Goal: Register for event/course

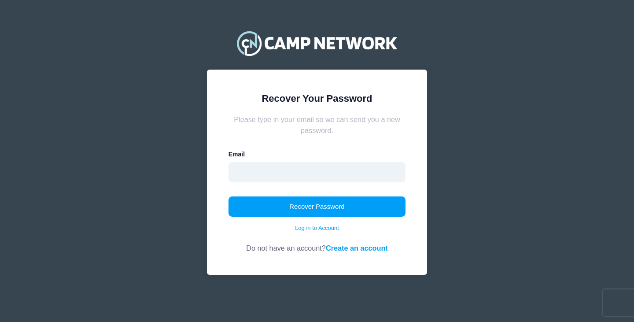
click at [309, 175] on input "email" at bounding box center [316, 172] width 177 height 20
type input "natalie.ipex@gmail.com"
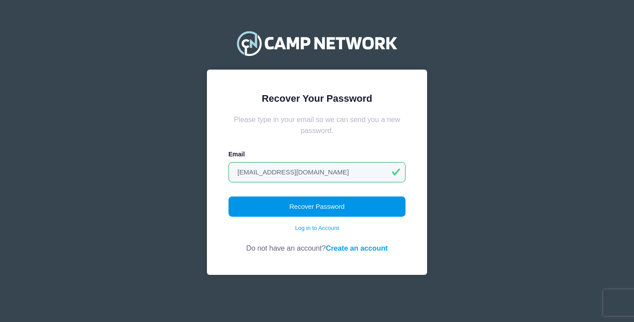
click at [299, 210] on button "Recover Password" at bounding box center [316, 206] width 177 height 20
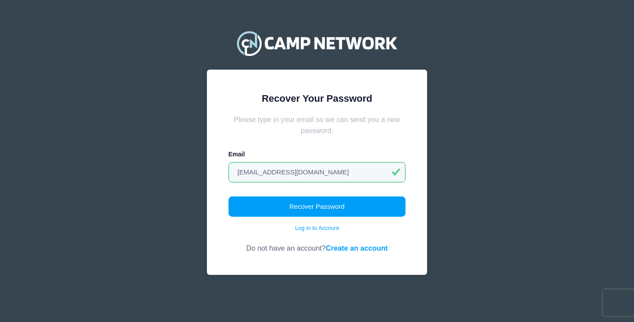
click at [362, 249] on link "Create an account" at bounding box center [357, 248] width 62 height 8
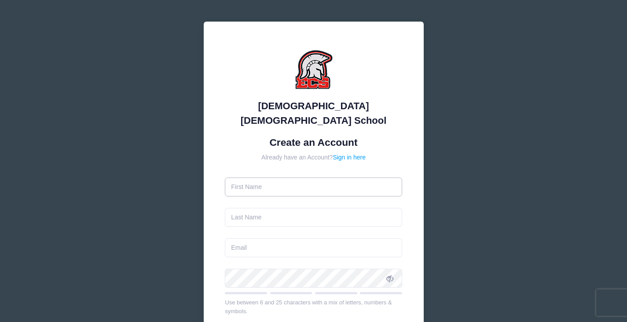
click at [270, 182] on input "text" at bounding box center [313, 186] width 177 height 19
type input "NATALIE"
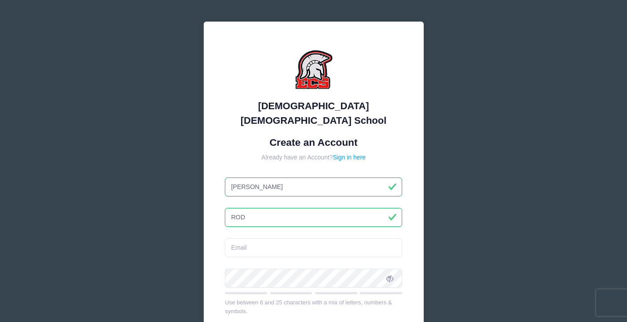
type input "Rodriguez"
click at [307, 238] on input "email" at bounding box center [313, 247] width 177 height 19
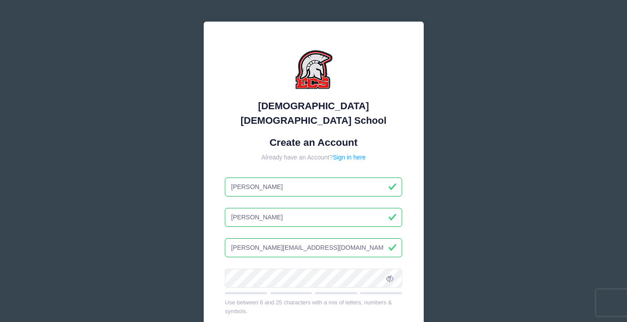
type input "NATALIE.IPEX@GMAIL.COM"
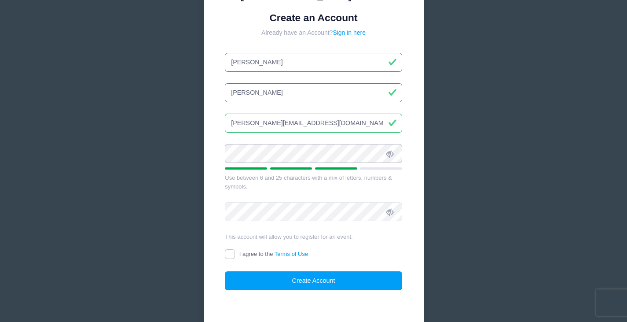
scroll to position [132, 0]
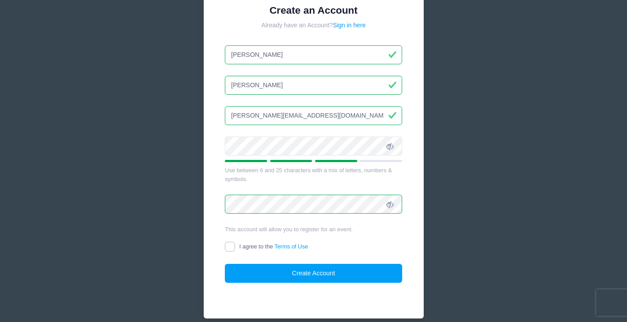
click at [231, 242] on input "I agree to the Terms of Use" at bounding box center [230, 247] width 10 height 10
checkbox input "true"
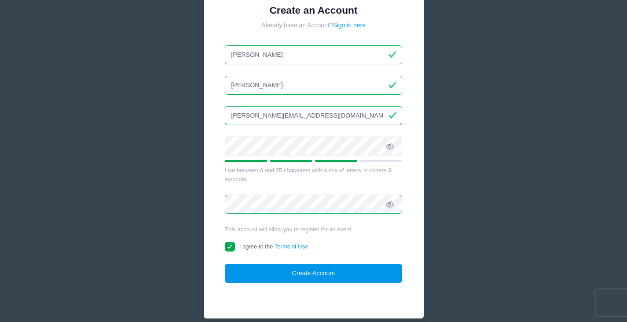
click at [240, 264] on button "Create Account" at bounding box center [313, 273] width 177 height 19
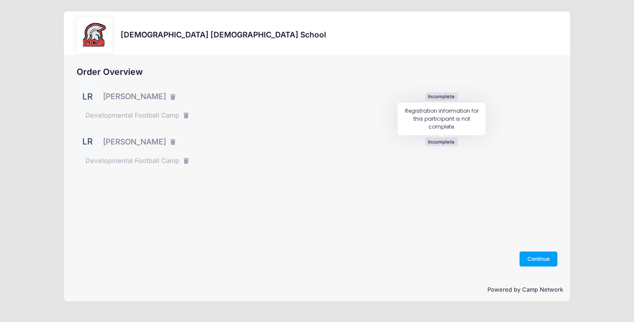
drag, startPoint x: 433, startPoint y: 139, endPoint x: 439, endPoint y: 108, distance: 31.1
click at [433, 138] on span "Incomplete" at bounding box center [441, 141] width 33 height 8
click at [440, 96] on span "Incomplete" at bounding box center [441, 96] width 33 height 8
click at [542, 255] on button "Continue" at bounding box center [538, 258] width 38 height 15
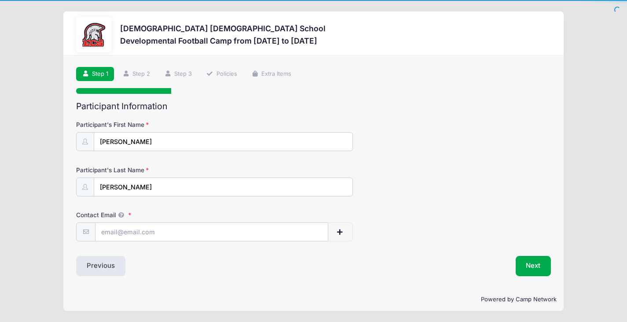
scroll to position [0, 0]
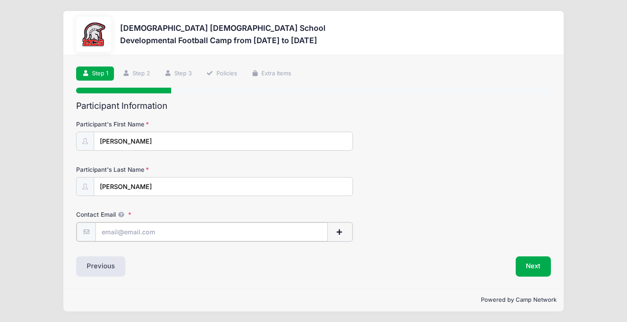
click at [155, 236] on input "Contact Email" at bounding box center [212, 231] width 232 height 19
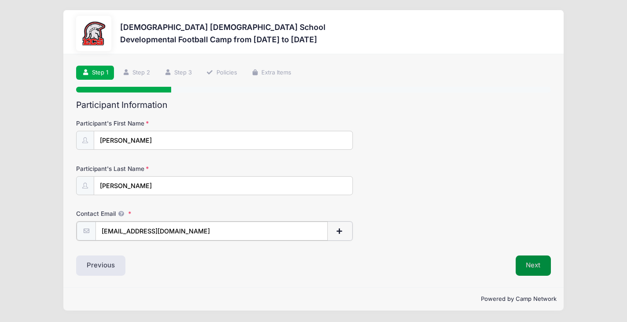
type input "[EMAIL_ADDRESS][DOMAIN_NAME]"
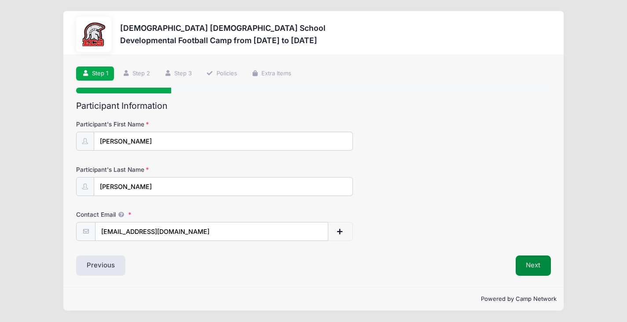
click at [529, 264] on button "Next" at bounding box center [534, 265] width 36 height 20
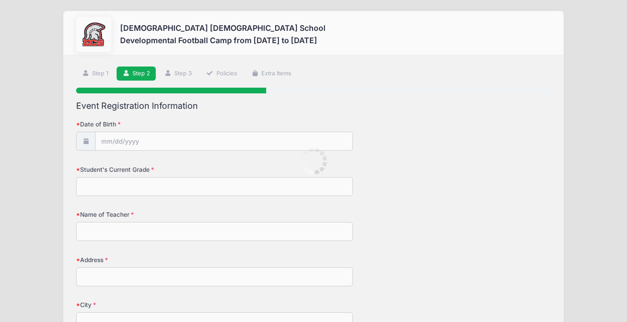
scroll to position [0, 0]
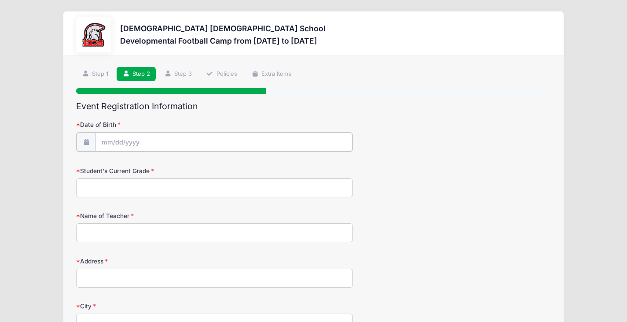
click at [182, 142] on input "Date of Birth" at bounding box center [224, 141] width 257 height 19
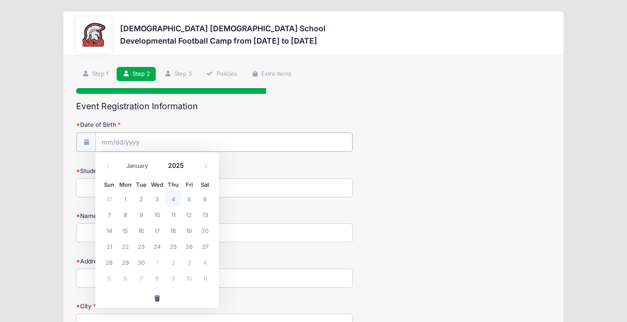
click at [173, 143] on input "Date of Birth" at bounding box center [224, 141] width 257 height 19
drag, startPoint x: 174, startPoint y: 164, endPoint x: 179, endPoint y: 165, distance: 4.5
click at [176, 165] on input "2025" at bounding box center [178, 164] width 29 height 13
click at [189, 170] on span at bounding box center [189, 168] width 6 height 7
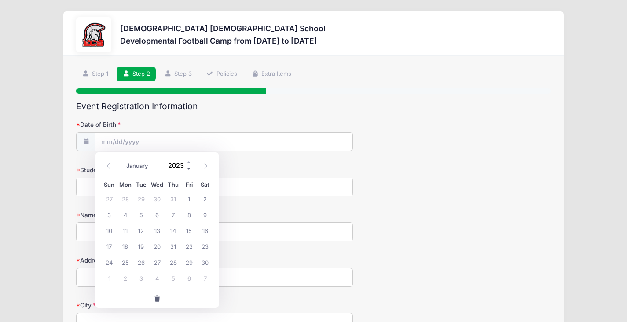
click at [189, 170] on span at bounding box center [189, 168] width 6 height 7
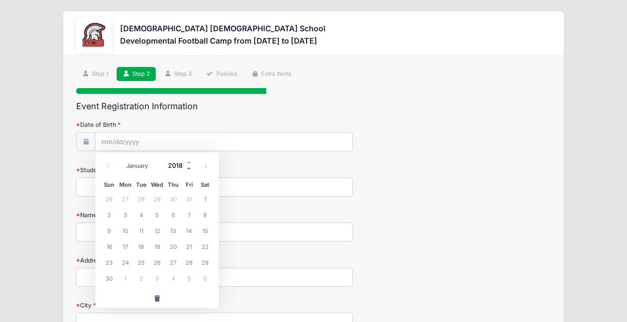
click at [189, 170] on span at bounding box center [189, 168] width 6 height 7
click at [189, 169] on span at bounding box center [189, 168] width 6 height 7
type input "2014"
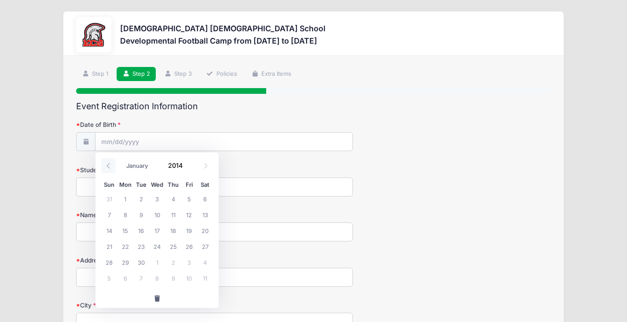
click at [111, 167] on icon at bounding box center [109, 166] width 6 height 6
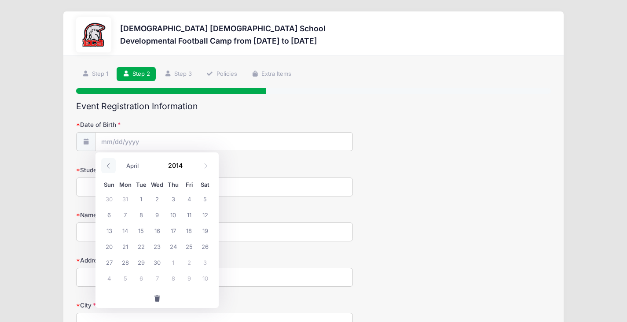
click at [111, 167] on icon at bounding box center [109, 166] width 6 height 6
select select "2"
click at [159, 245] on span "19" at bounding box center [157, 246] width 16 height 16
type input "03/19/2014"
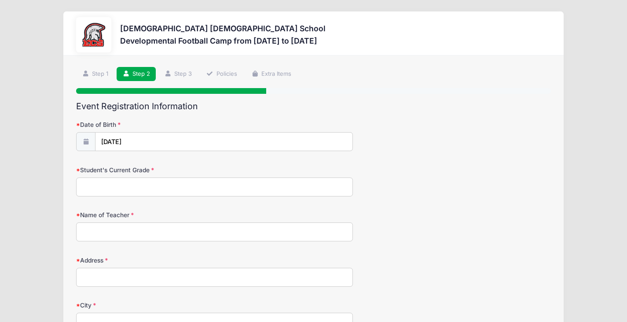
click at [135, 190] on input "Student's Current Grade" at bounding box center [214, 186] width 277 height 19
type input "5th"
click at [144, 227] on input "Name of Teacher" at bounding box center [214, 231] width 277 height 19
type input "Kohlmeier"
click at [145, 283] on input "Address" at bounding box center [214, 277] width 277 height 19
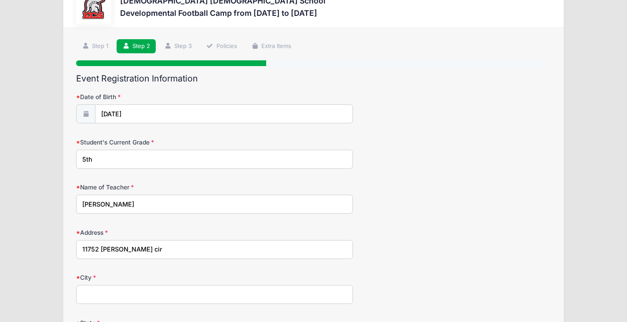
scroll to position [88, 0]
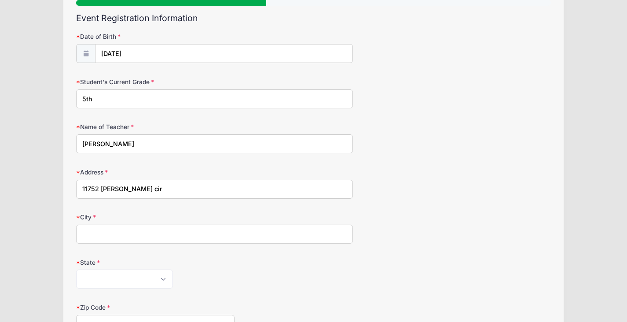
type input "11752 bowes cir"
click at [139, 231] on input "City" at bounding box center [214, 233] width 277 height 19
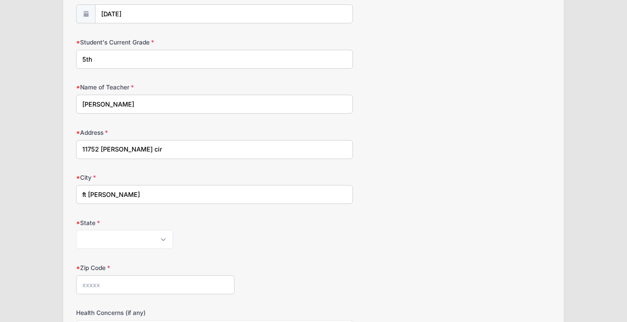
scroll to position [176, 0]
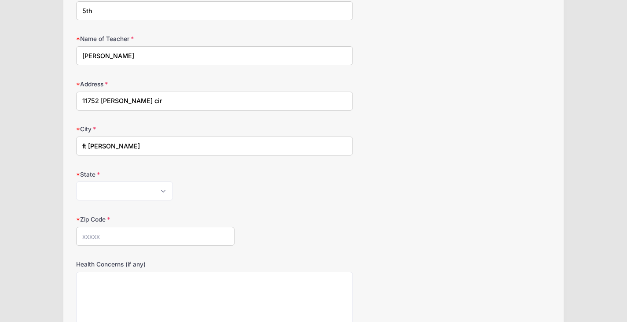
type input "ft myers"
click at [121, 184] on select "Alabama Alaska American Samoa Arizona Arkansas Armed Forces Africa Armed Forces…" at bounding box center [124, 190] width 97 height 19
click at [76, 181] on select "Alabama Alaska American Samoa Arizona Arkansas Armed Forces Africa Armed Forces…" at bounding box center [124, 190] width 97 height 19
select select "FL"
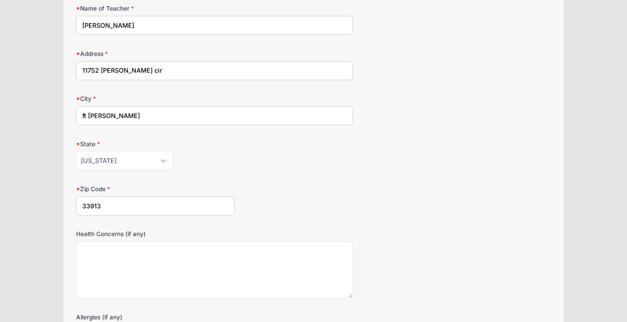
scroll to position [220, 0]
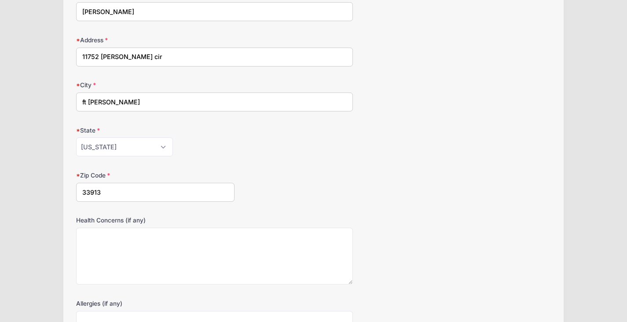
type input "33913"
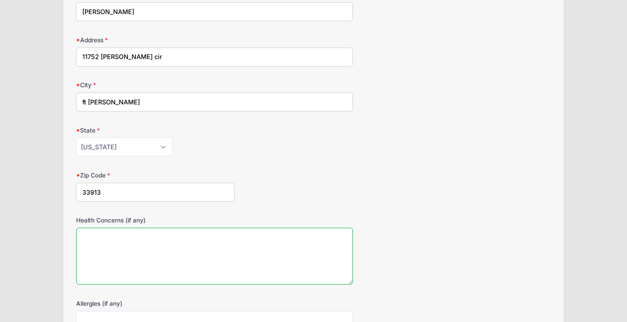
drag, startPoint x: 142, startPoint y: 243, endPoint x: 151, endPoint y: 244, distance: 8.5
click at [144, 244] on textarea "Health Concerns (if any)" at bounding box center [214, 256] width 277 height 57
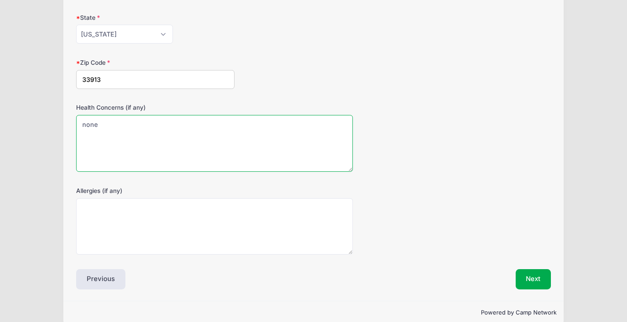
scroll to position [346, 0]
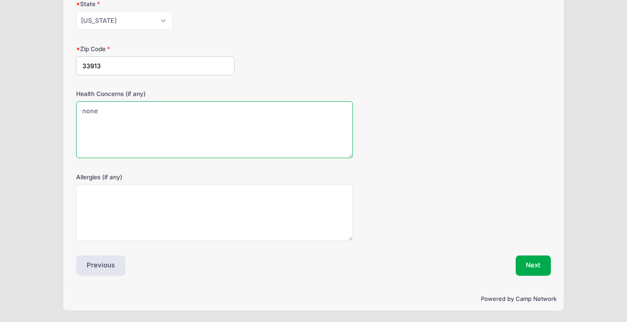
type textarea "none"
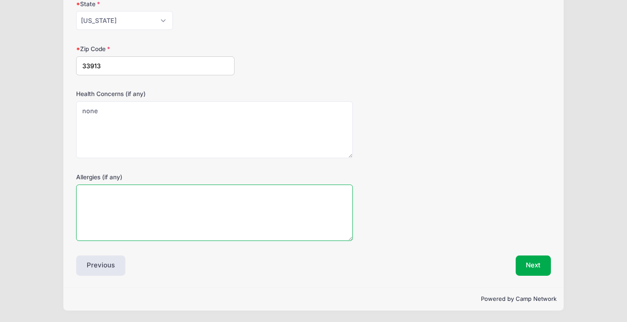
click at [208, 198] on textarea "Allergies (if any)" at bounding box center [214, 212] width 277 height 57
type textarea "none"
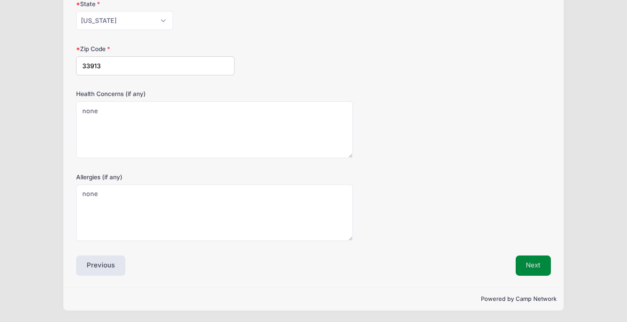
click at [525, 264] on button "Next" at bounding box center [534, 265] width 36 height 20
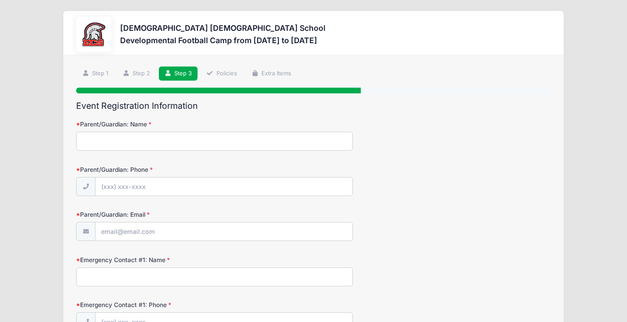
scroll to position [0, 0]
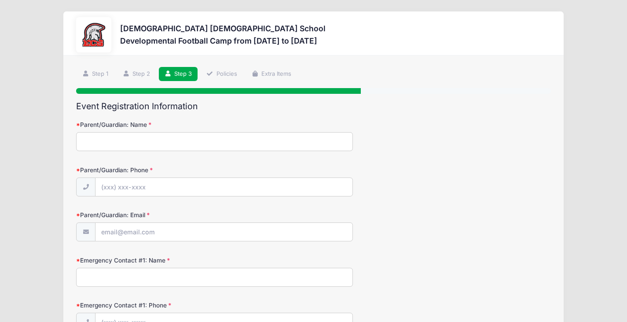
click at [171, 145] on input "Parent/Guardian: Name" at bounding box center [214, 141] width 277 height 19
type input "natalie rodriguez"
type input "(239) 313-0439"
type input "[EMAIL_ADDRESS][DOMAIN_NAME]"
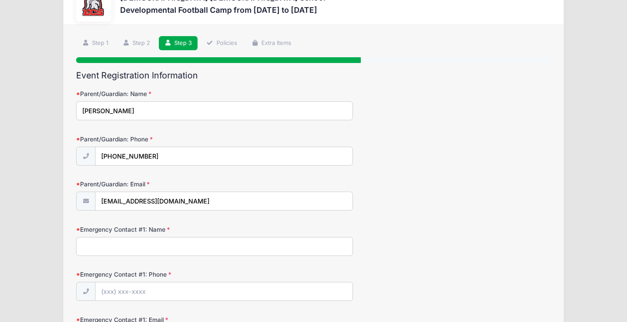
scroll to position [88, 0]
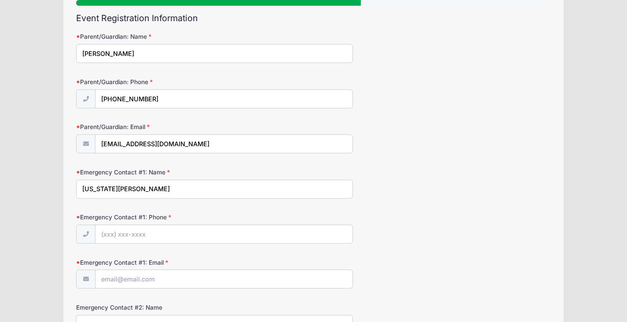
type input "virginia rivera"
type input "(239) 297-5591"
type input "riveravirginia63@yahoo.com"
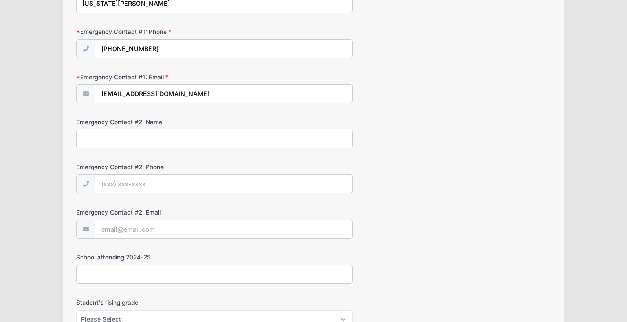
scroll to position [276, 0]
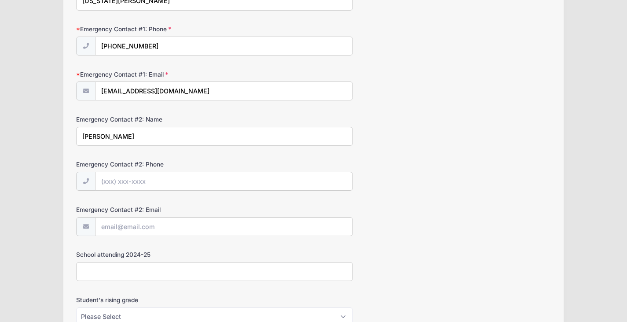
type input "karel fonseca"
type input "(239) 440-2726"
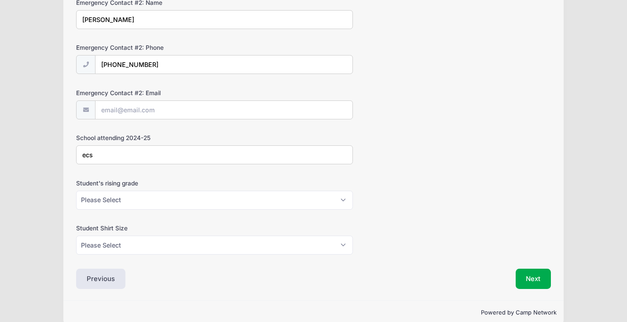
scroll to position [406, 0]
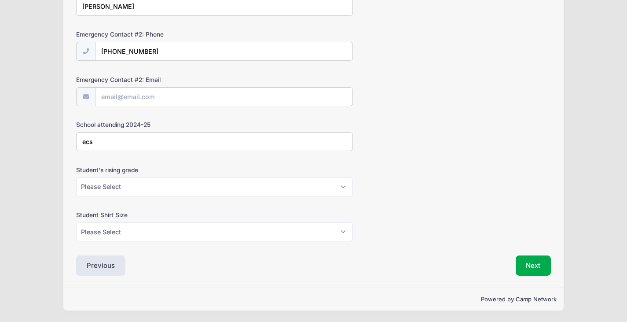
type input "ecs"
click at [138, 187] on select "Please Select K5 1st 2nd 3rd 4th 5th 6th 7th 8th" at bounding box center [214, 186] width 277 height 19
select select "6th"
click at [76, 177] on select "Please Select K5 1st 2nd 3rd 4th 5th 6th 7th 8th" at bounding box center [214, 186] width 277 height 19
click at [113, 232] on select "Please Select XS S M L XL XXL" at bounding box center [214, 231] width 277 height 19
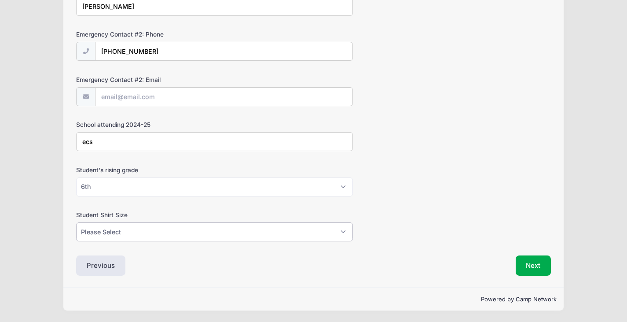
select select "L"
click at [76, 222] on select "Please Select XS S M L XL XXL" at bounding box center [214, 231] width 277 height 19
click at [527, 263] on button "Next" at bounding box center [534, 265] width 36 height 20
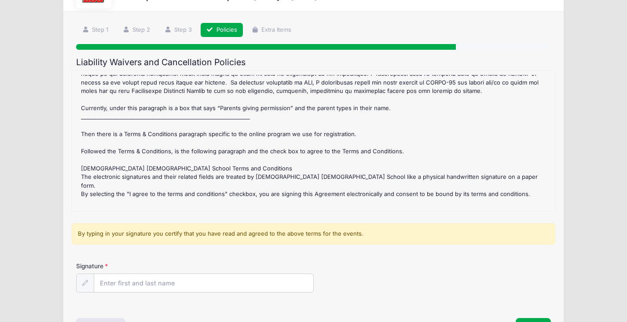
scroll to position [88, 0]
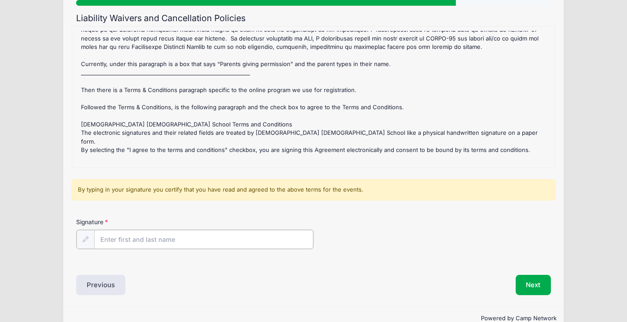
click at [120, 239] on input "Signature" at bounding box center [203, 239] width 219 height 19
type input "natalie rodriguez"
click at [521, 284] on button "Next" at bounding box center [534, 284] width 36 height 20
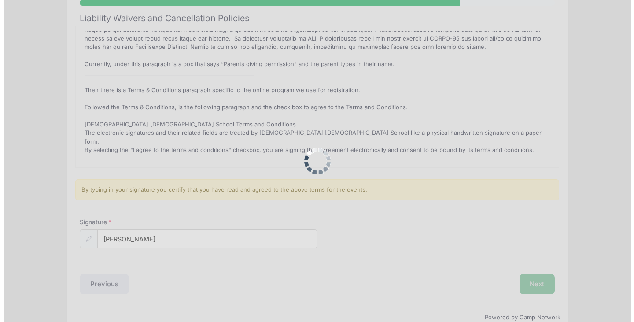
scroll to position [0, 0]
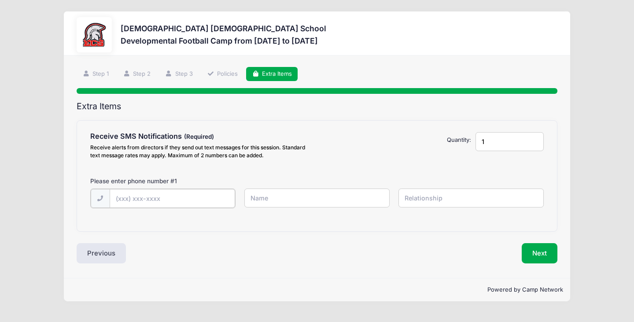
click at [149, 195] on input "text" at bounding box center [172, 198] width 125 height 19
type input "(239) 313-0439"
type input "natalie"
type input "mother"
click at [532, 255] on button "Next" at bounding box center [540, 252] width 36 height 20
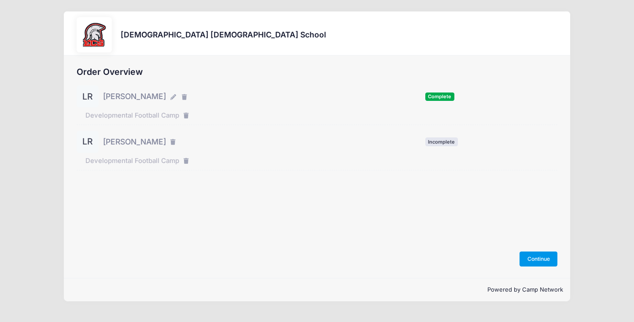
click at [533, 261] on button "Continue" at bounding box center [538, 258] width 38 height 15
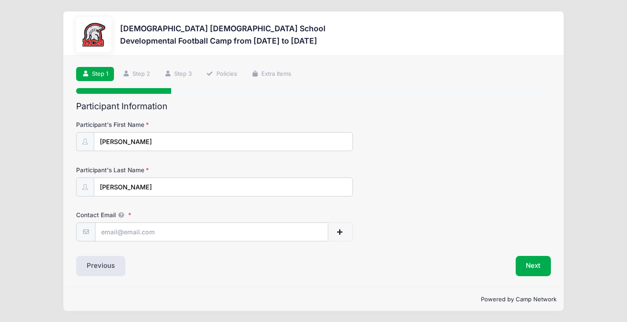
scroll to position [0, 0]
click at [152, 235] on input "Contact Email" at bounding box center [212, 231] width 232 height 19
drag, startPoint x: 180, startPoint y: 283, endPoint x: 181, endPoint y: 272, distance: 10.3
click at [180, 283] on div "Step 1 /7 Step 1 Step 2 Step 3 Policies Extra Items Participant Information Par…" at bounding box center [313, 171] width 501 height 232
click at [182, 261] on div "Previous" at bounding box center [193, 265] width 242 height 20
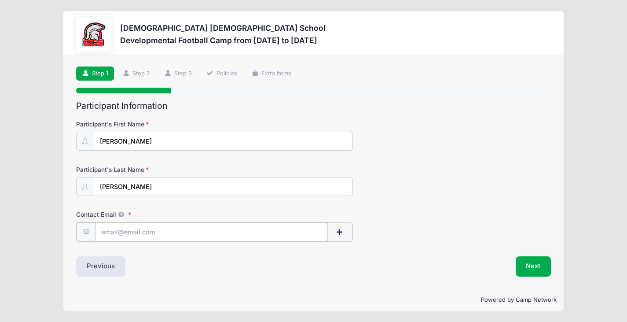
click at [177, 239] on input "Contact Email" at bounding box center [212, 231] width 232 height 19
click at [546, 265] on button "Next" at bounding box center [534, 265] width 36 height 20
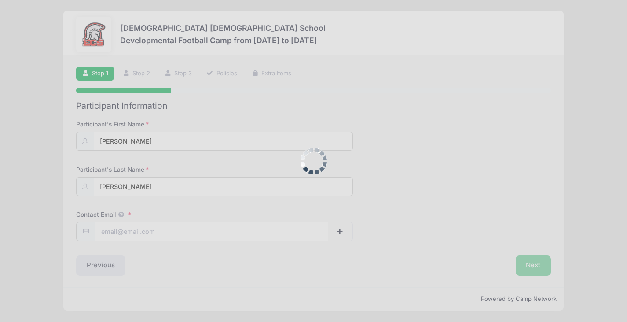
scroll to position [11, 0]
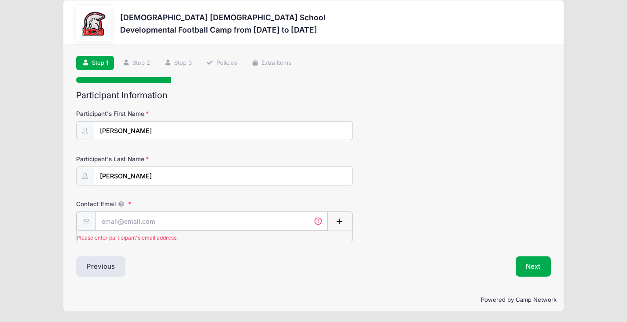
click at [176, 222] on input "Contact Email" at bounding box center [212, 221] width 232 height 19
type input "[EMAIL_ADDRESS][DOMAIN_NAME]"
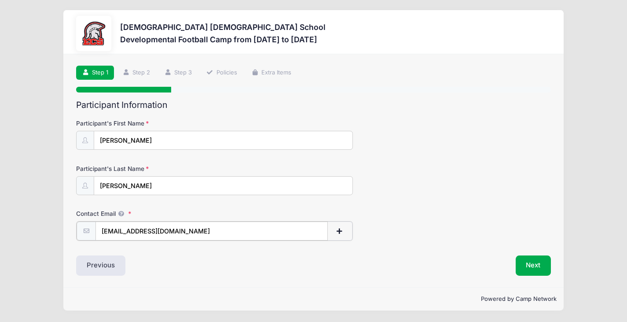
click at [187, 231] on input "[EMAIL_ADDRESS][DOMAIN_NAME]" at bounding box center [212, 230] width 232 height 19
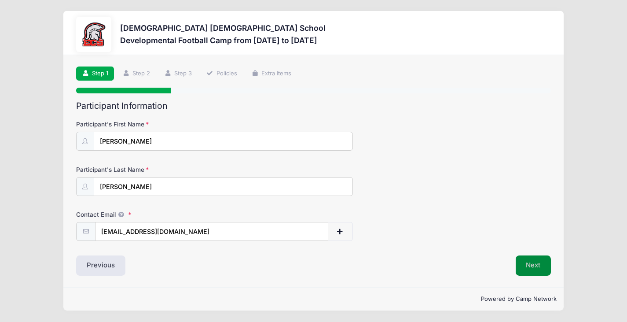
click at [528, 265] on button "Next" at bounding box center [534, 265] width 36 height 20
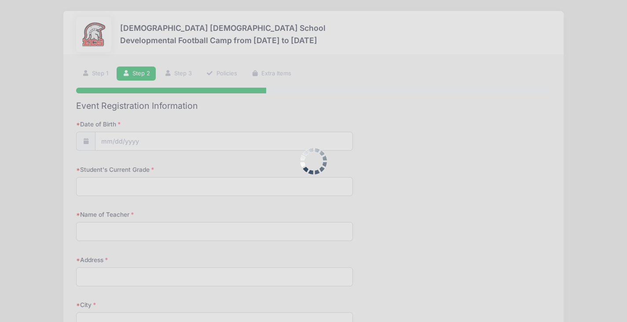
scroll to position [0, 0]
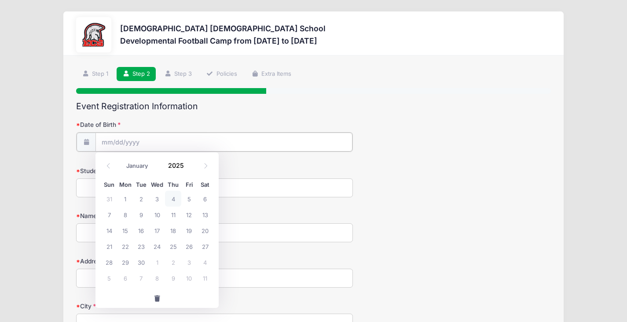
click at [185, 143] on input "Date of Birth" at bounding box center [224, 141] width 257 height 19
click at [191, 167] on span at bounding box center [189, 168] width 6 height 7
click at [191, 166] on span at bounding box center [189, 168] width 6 height 7
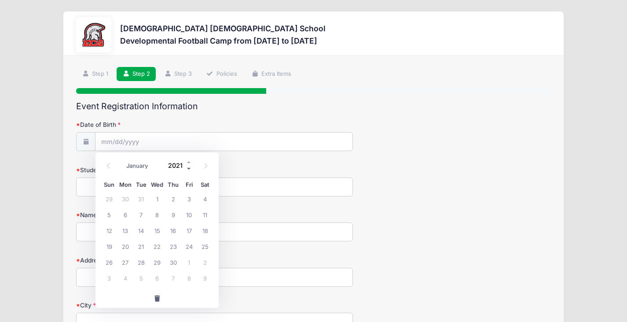
click at [191, 166] on span at bounding box center [189, 168] width 6 height 7
type input "2017"
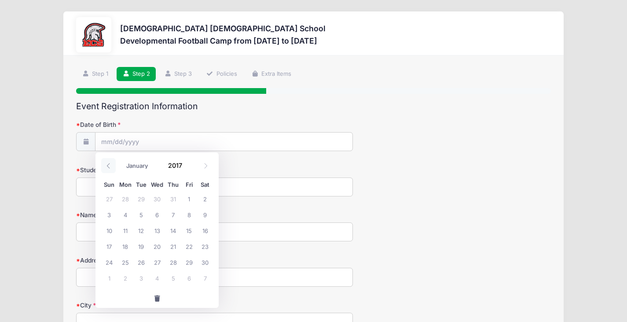
click at [110, 164] on icon at bounding box center [109, 166] width 6 height 6
select select "4"
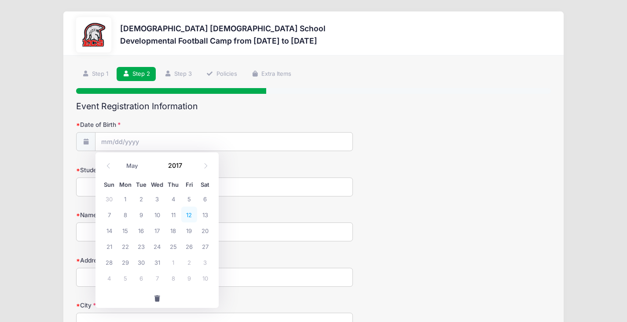
click at [188, 214] on span "12" at bounding box center [189, 214] width 16 height 16
type input "05/12/2017"
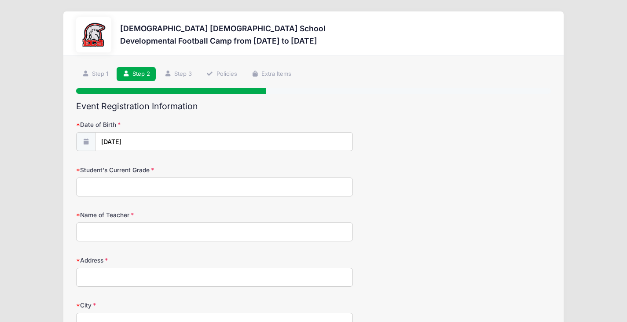
click at [139, 188] on input "Student's Current Grade" at bounding box center [214, 186] width 277 height 19
type input "3rd"
click at [132, 227] on input "Name of Teacher" at bounding box center [214, 231] width 277 height 19
type input "rivera"
drag, startPoint x: 104, startPoint y: 274, endPoint x: 117, endPoint y: 283, distance: 15.3
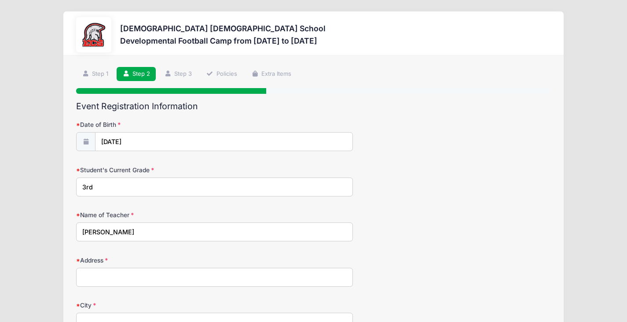
click at [107, 276] on input "Address" at bounding box center [214, 277] width 277 height 19
type input "11752 bowes cir"
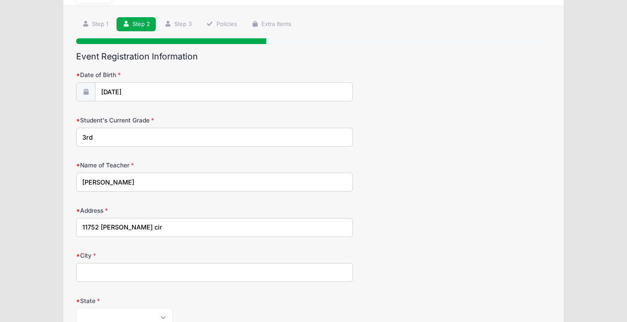
scroll to position [88, 0]
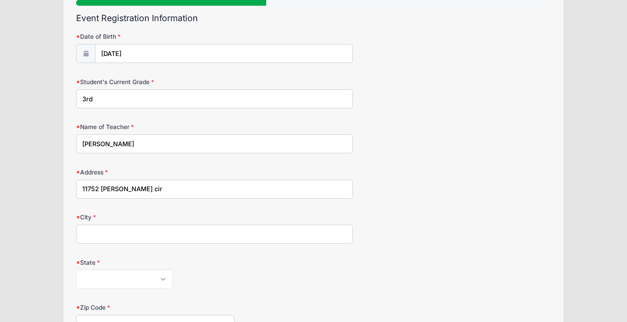
click at [138, 232] on input "City" at bounding box center [214, 233] width 277 height 19
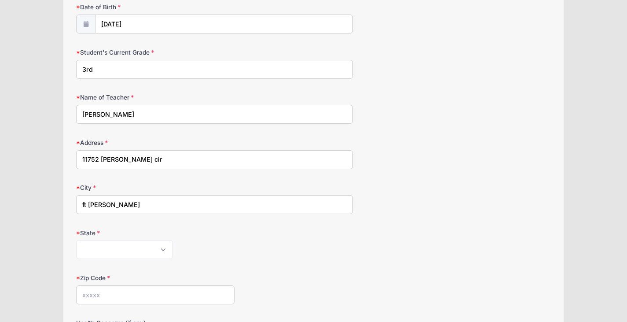
scroll to position [132, 0]
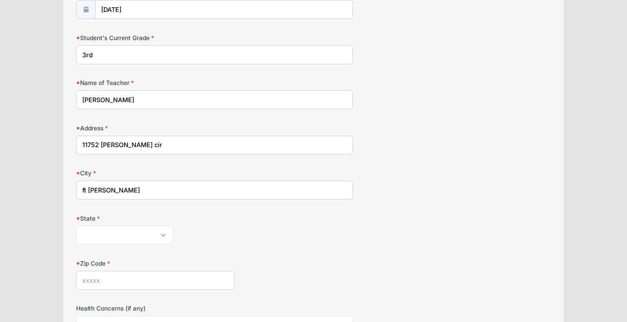
type input "ft myers"
click at [103, 232] on select "Alabama Alaska American Samoa Arizona Arkansas Armed Forces Africa Armed Forces…" at bounding box center [124, 234] width 97 height 19
select select "FL"
click at [76, 225] on select "Alabama Alaska American Samoa Arizona Arkansas Armed Forces Africa Armed Forces…" at bounding box center [124, 234] width 97 height 19
drag, startPoint x: 99, startPoint y: 278, endPoint x: 107, endPoint y: 283, distance: 9.5
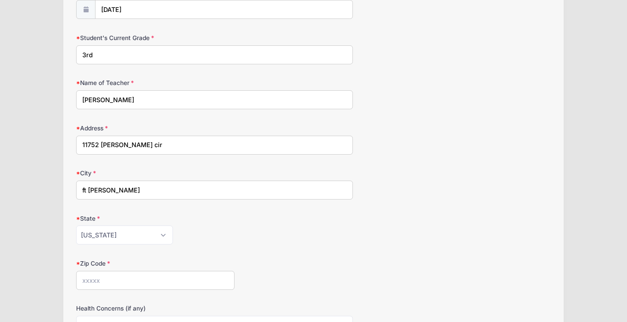
click at [107, 283] on input "Zip Code" at bounding box center [155, 280] width 158 height 19
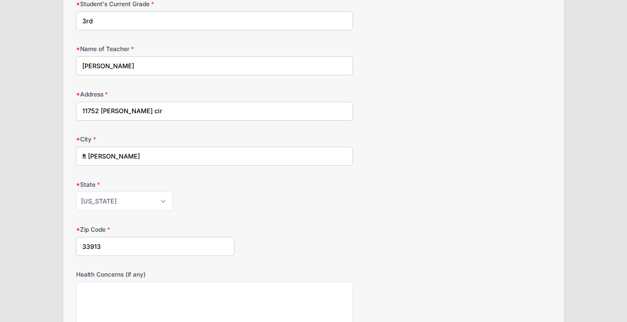
scroll to position [220, 0]
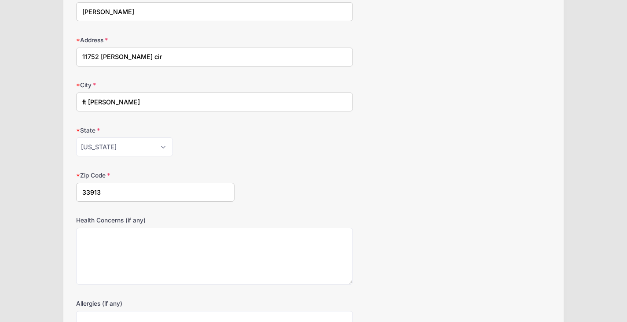
type input "33913"
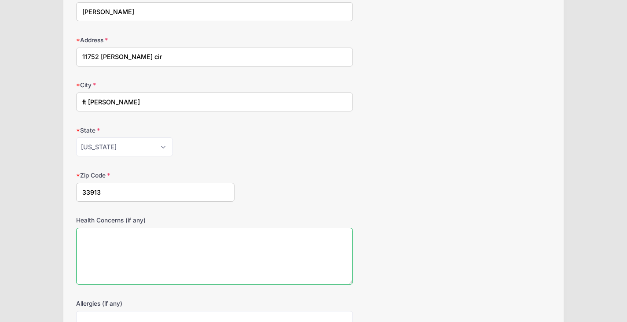
click at [104, 236] on textarea "Health Concerns (if any)" at bounding box center [214, 256] width 277 height 57
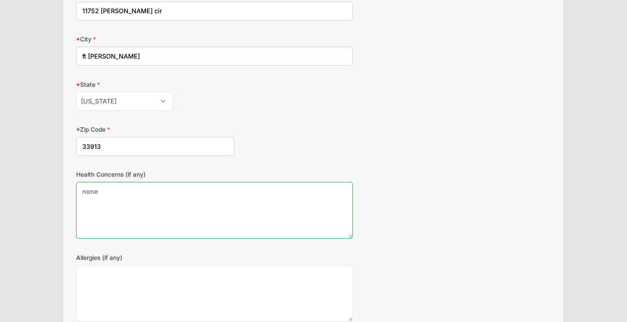
scroll to position [308, 0]
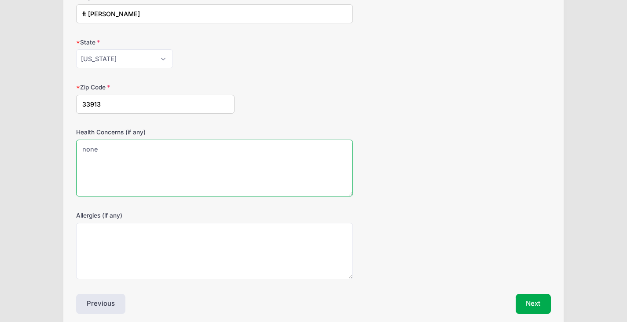
type textarea "none"
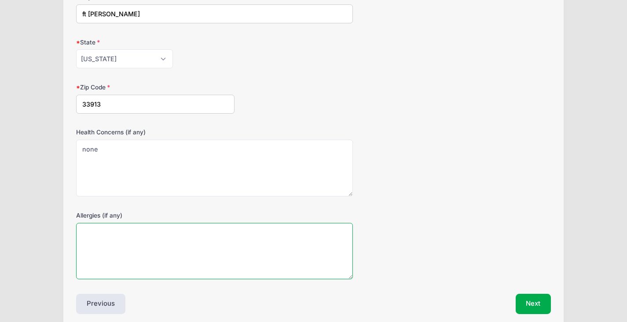
click at [120, 244] on textarea "Allergies (if any)" at bounding box center [214, 251] width 277 height 57
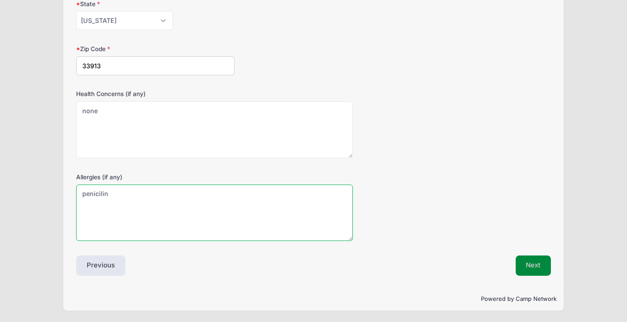
type textarea "penicilin"
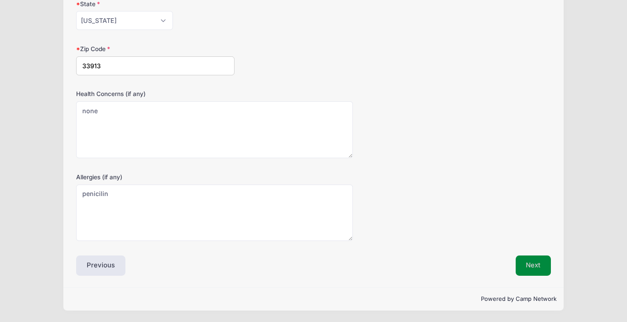
click at [523, 260] on button "Next" at bounding box center [534, 265] width 36 height 20
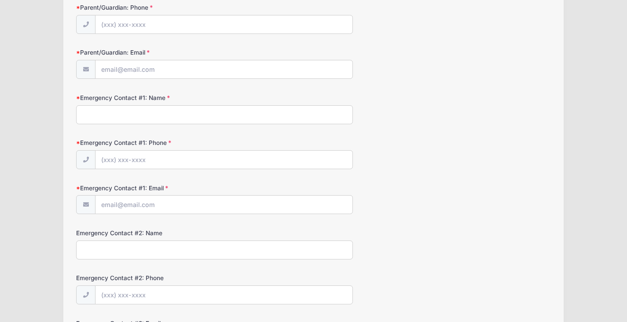
scroll to position [0, 0]
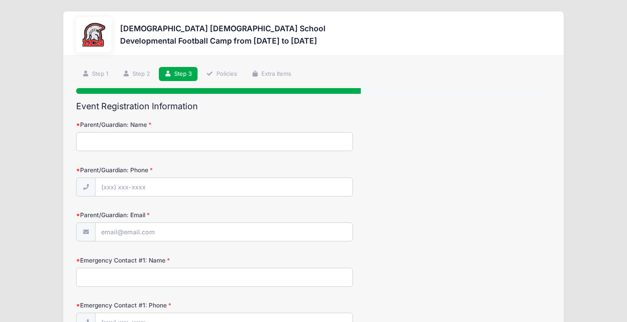
click at [163, 144] on input "Parent/Guardian: Name" at bounding box center [214, 141] width 277 height 19
click at [205, 144] on input "Parent/Guardian: Name" at bounding box center [214, 141] width 277 height 19
type input "natalie rodriguez"
type input "(239) 313-0439"
type input "[EMAIL_ADDRESS][DOMAIN_NAME]"
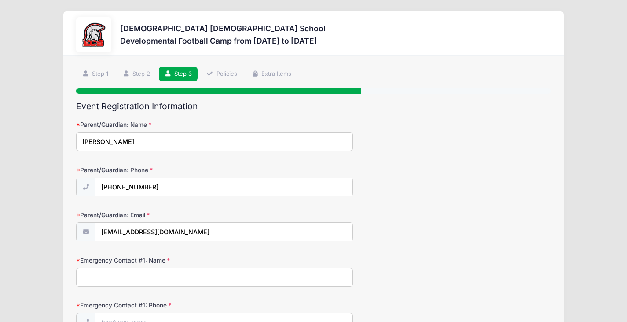
click at [158, 277] on input "Emergency Contact #1: Name" at bounding box center [214, 277] width 277 height 19
type input "virginia rivera"
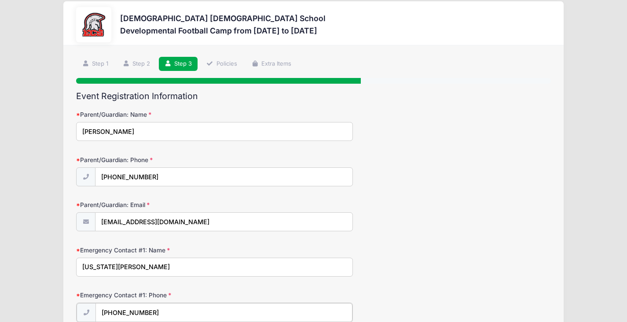
type input "(239) 297-5591"
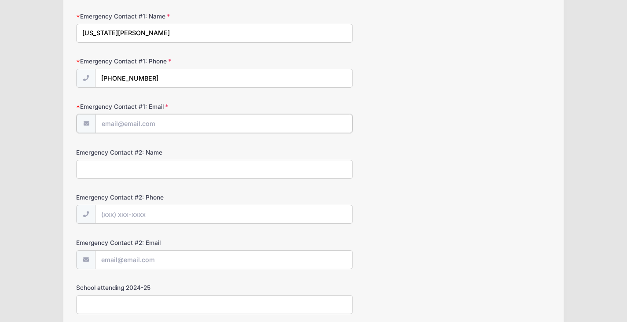
scroll to position [294, 0]
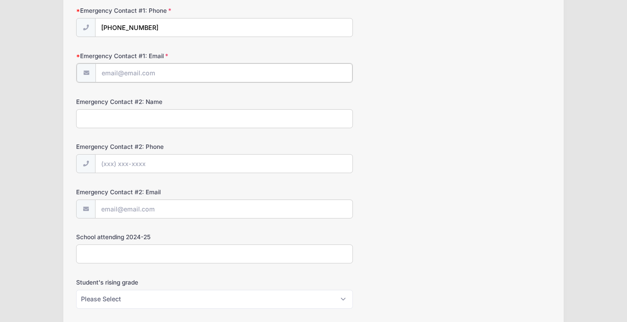
click at [113, 76] on input "Emergency Contact #1: Email" at bounding box center [224, 72] width 257 height 19
type input "riveravirignia63@yahoo.com"
type input "karel fonseca"
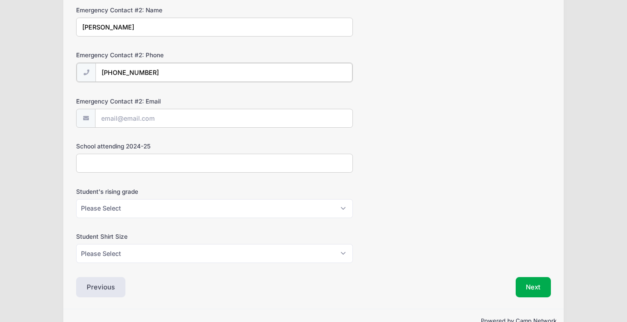
scroll to position [407, 0]
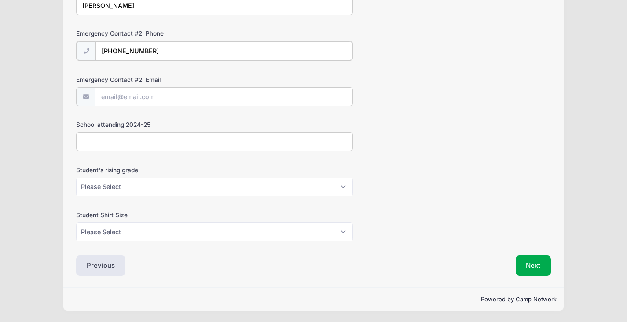
type input "(239) 440-2726"
click at [107, 186] on select "Please Select K5 1st 2nd 3rd 4th 5th 6th 7th 8th" at bounding box center [214, 186] width 277 height 19
select select "4th"
click at [76, 177] on select "Please Select K5 1st 2nd 3rd 4th 5th 6th 7th 8th" at bounding box center [214, 186] width 277 height 19
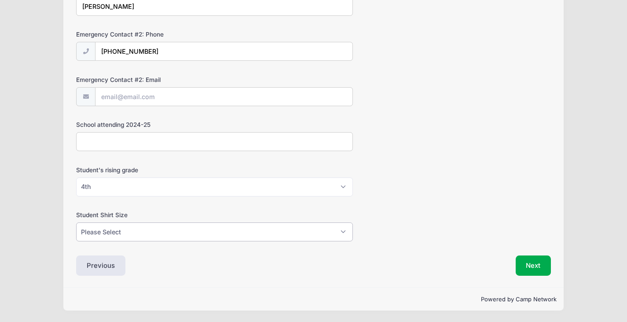
click at [109, 228] on select "Please Select XS S M L XL XXL" at bounding box center [214, 231] width 277 height 19
select select "M"
click at [76, 222] on select "Please Select XS S M L XL XXL" at bounding box center [214, 231] width 277 height 19
click at [522, 266] on button "Next" at bounding box center [534, 265] width 36 height 20
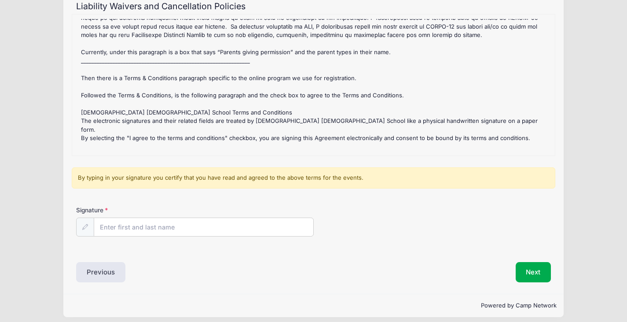
scroll to position [107, 0]
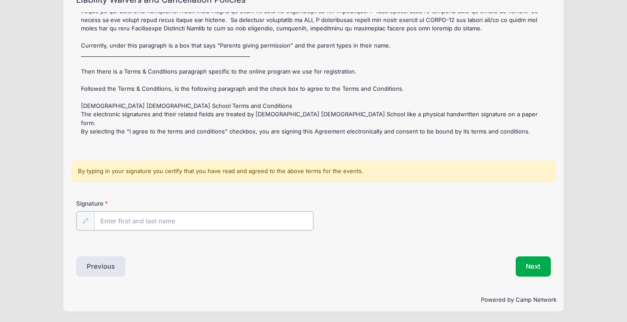
click at [151, 226] on input "Signature" at bounding box center [203, 220] width 219 height 19
type input "natalie rodriguez"
click at [524, 260] on button "Next" at bounding box center [534, 265] width 36 height 20
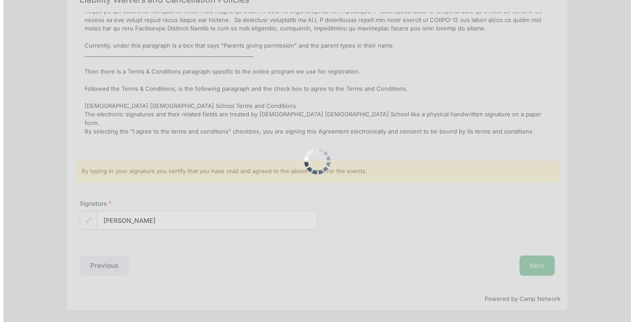
scroll to position [0, 0]
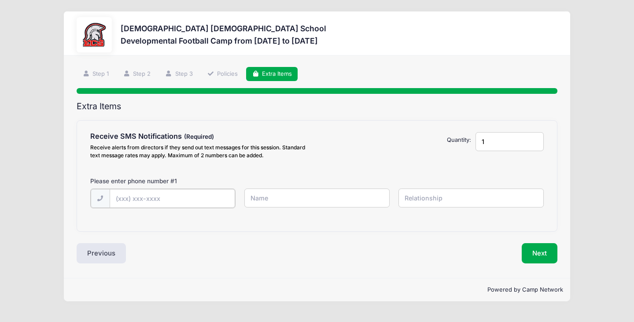
click at [178, 199] on input "text" at bounding box center [172, 198] width 125 height 19
type input "(239) 313-0439"
type input "natalie"
type input "mother"
click at [533, 247] on button "Next" at bounding box center [540, 252] width 36 height 20
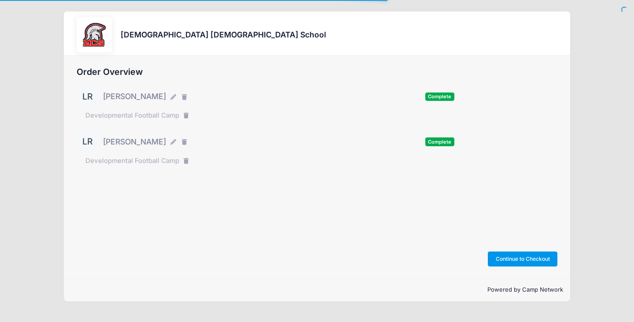
click at [515, 257] on button "Continue to Checkout" at bounding box center [523, 258] width 70 height 15
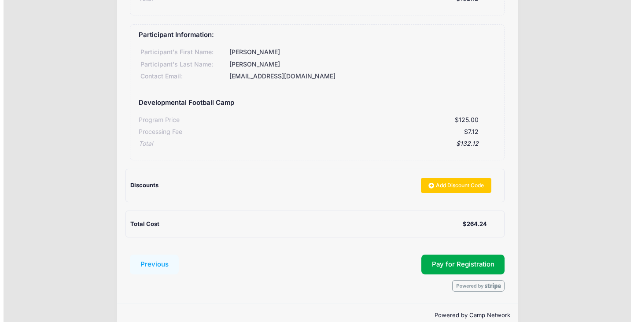
scroll to position [221, 0]
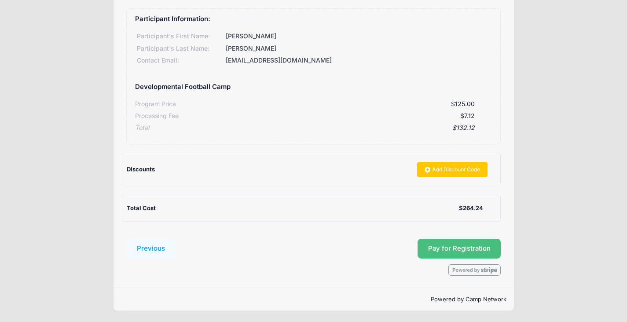
click at [441, 250] on button "Pay for Registration" at bounding box center [460, 249] width 84 height 20
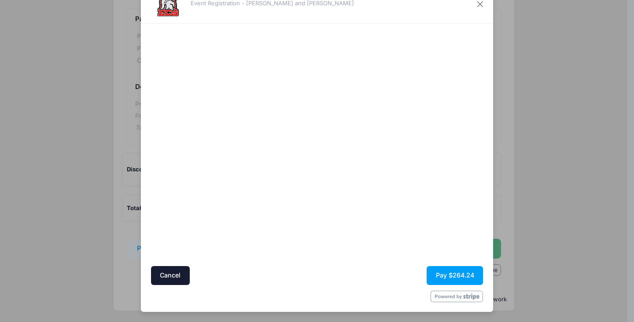
scroll to position [0, 0]
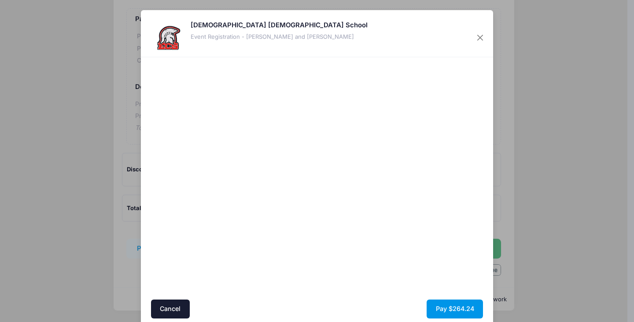
click at [438, 309] on button "Pay $264.24" at bounding box center [455, 308] width 56 height 19
